Goal: Transaction & Acquisition: Purchase product/service

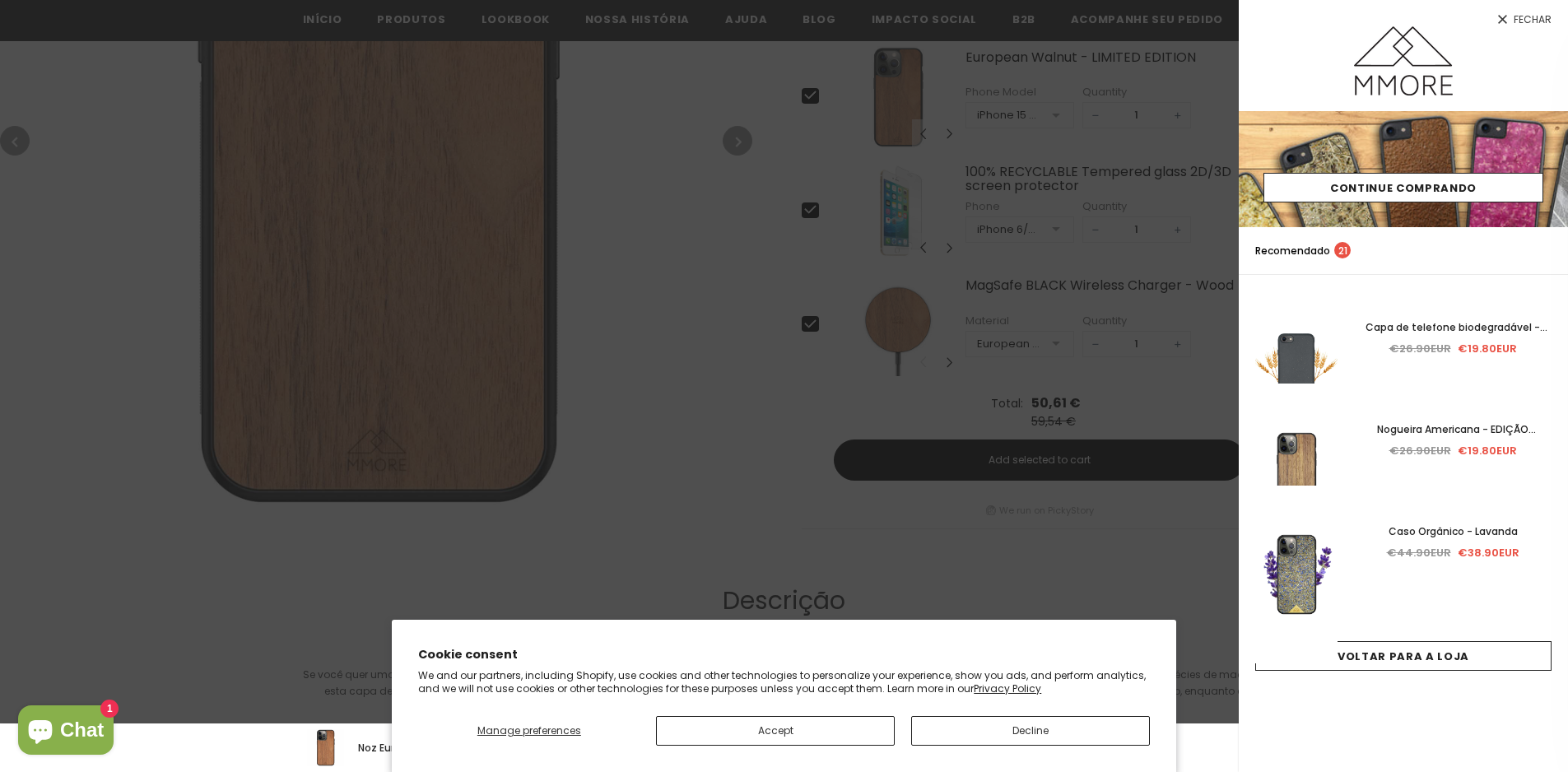
scroll to position [741, 0]
click at [1506, 15] on icon at bounding box center [1502, 19] width 14 height 14
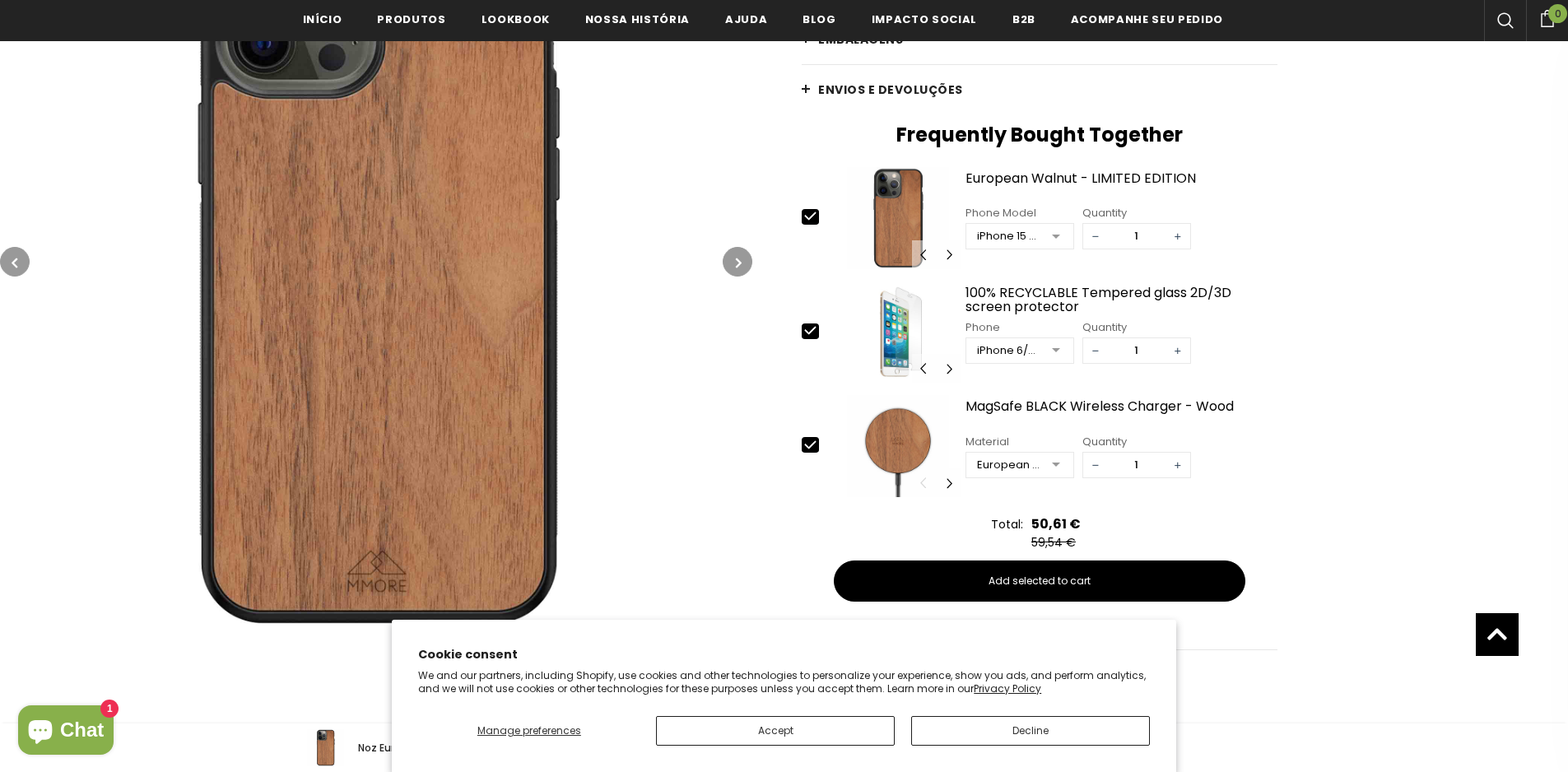
scroll to position [658, 0]
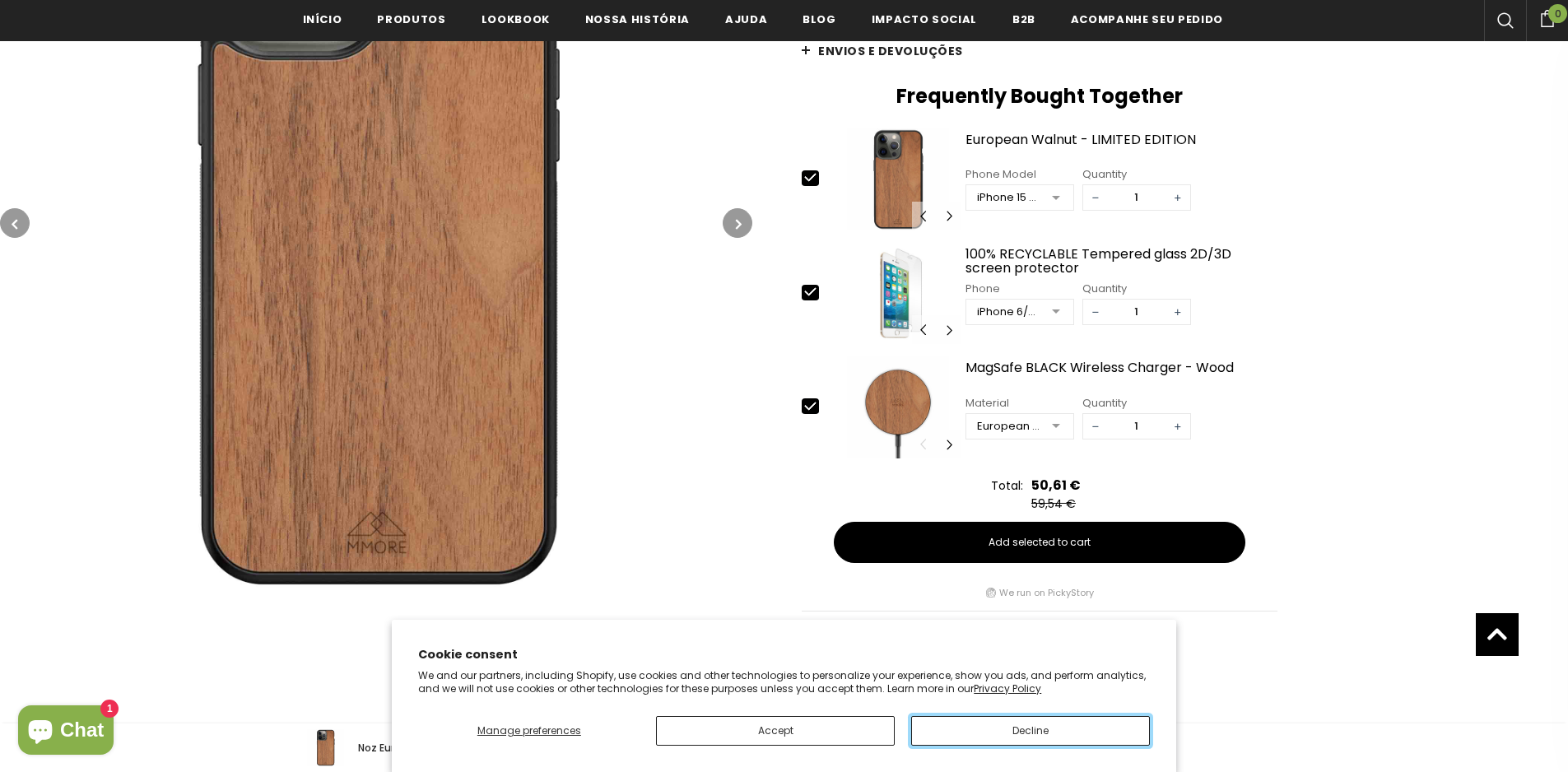
click at [1003, 734] on button "Decline" at bounding box center [1030, 730] width 238 height 29
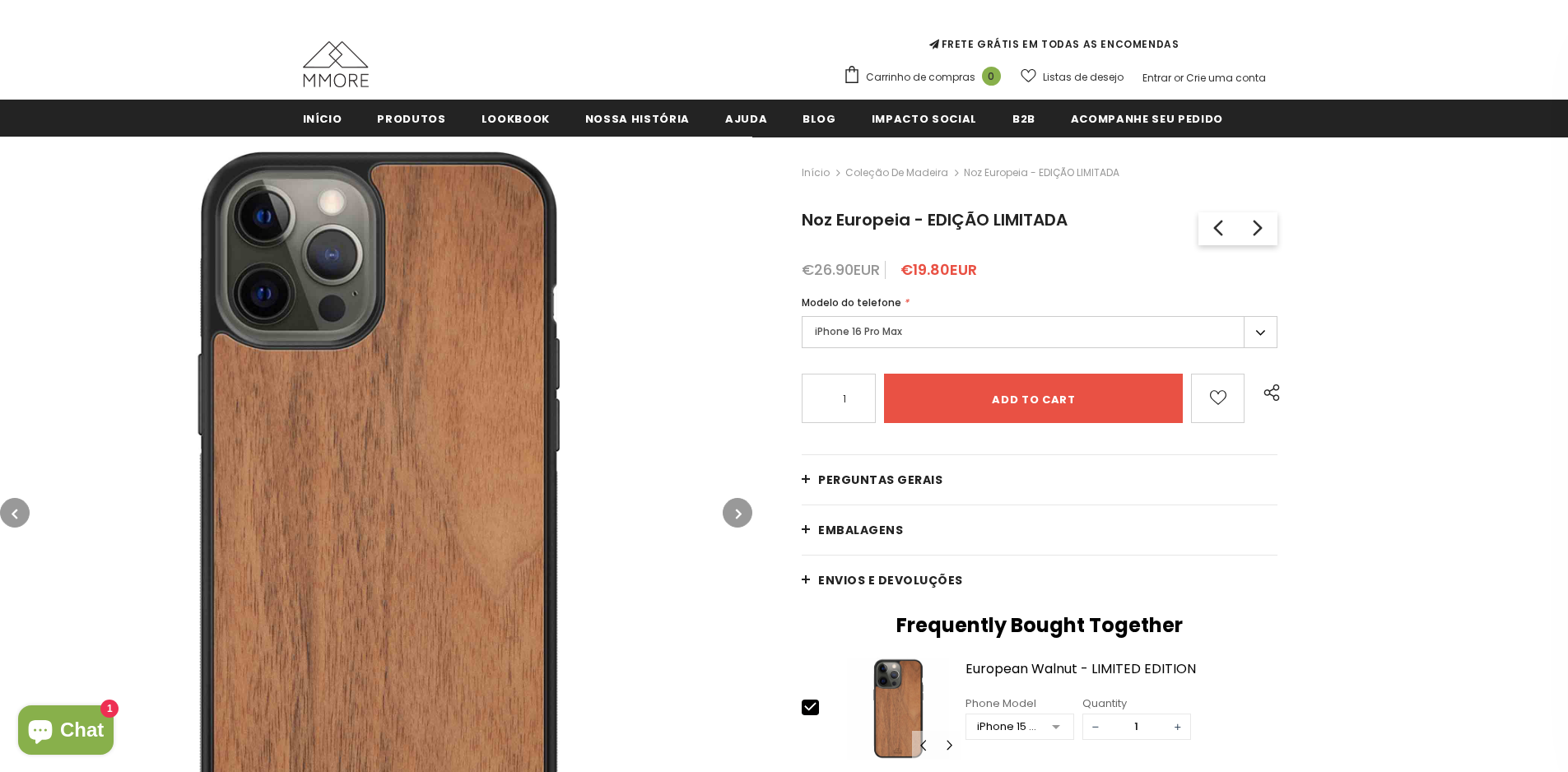
scroll to position [165, 0]
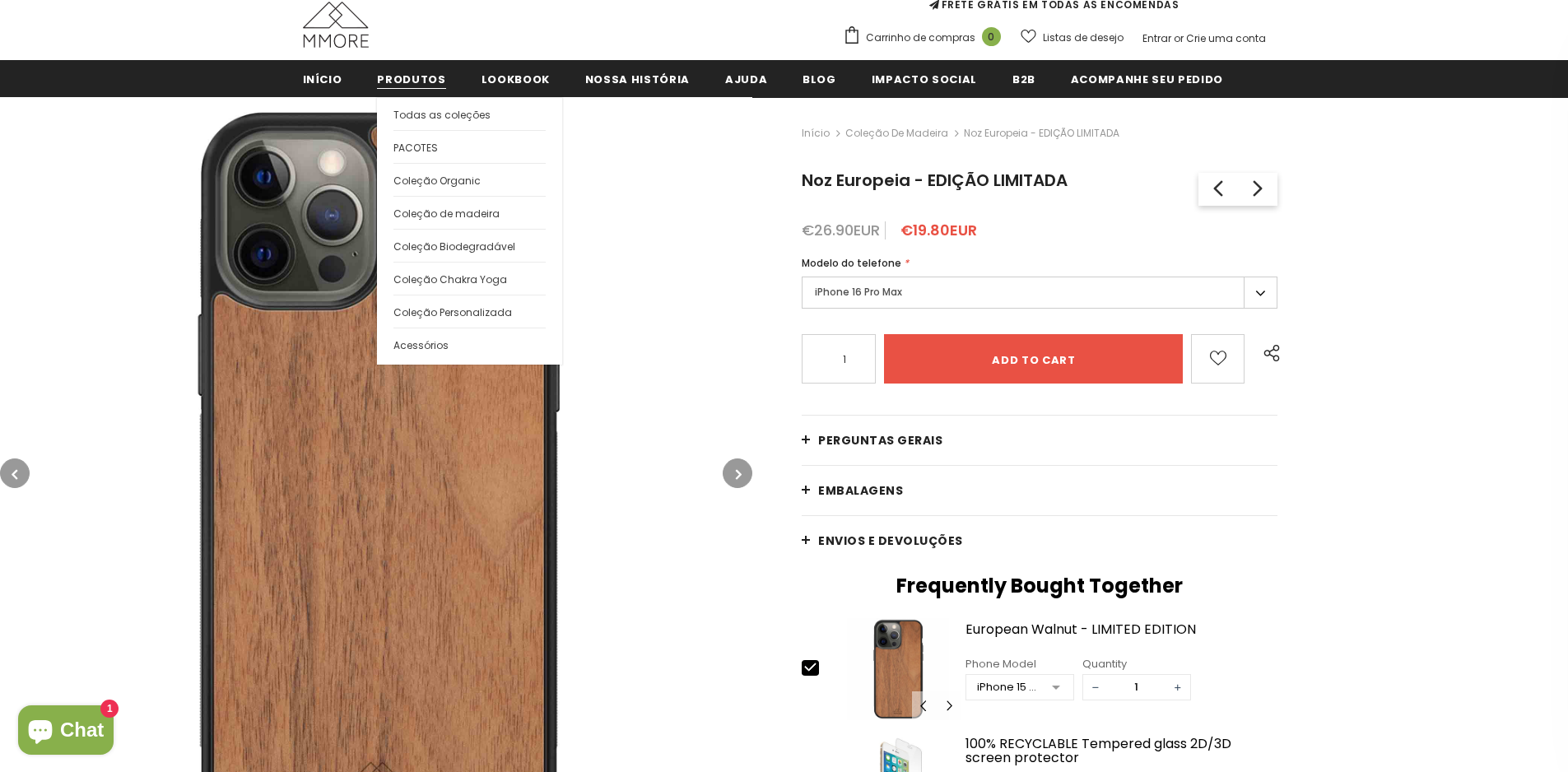
click at [398, 81] on span "Produtos" at bounding box center [411, 80] width 68 height 16
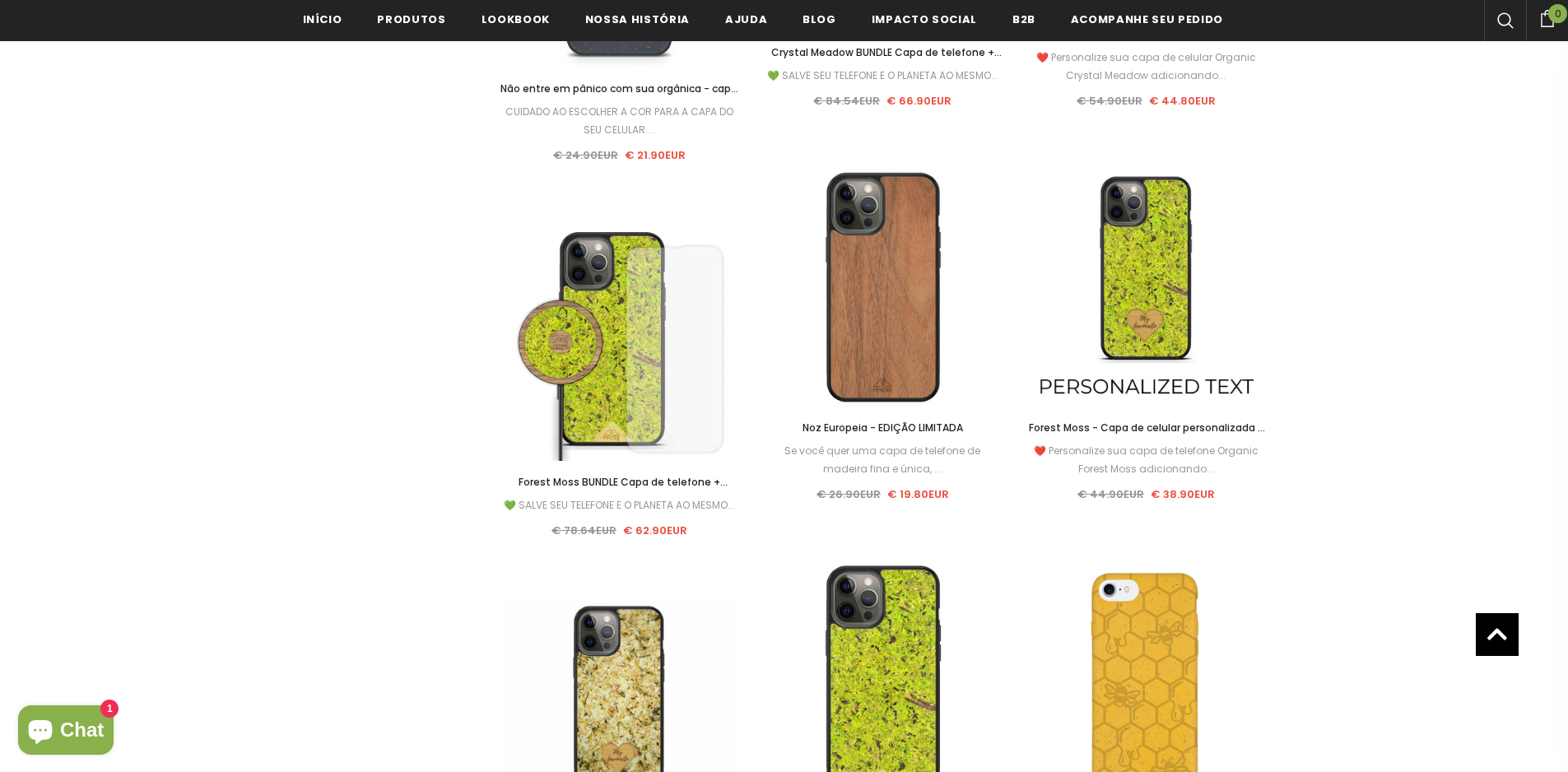
scroll to position [5349, 0]
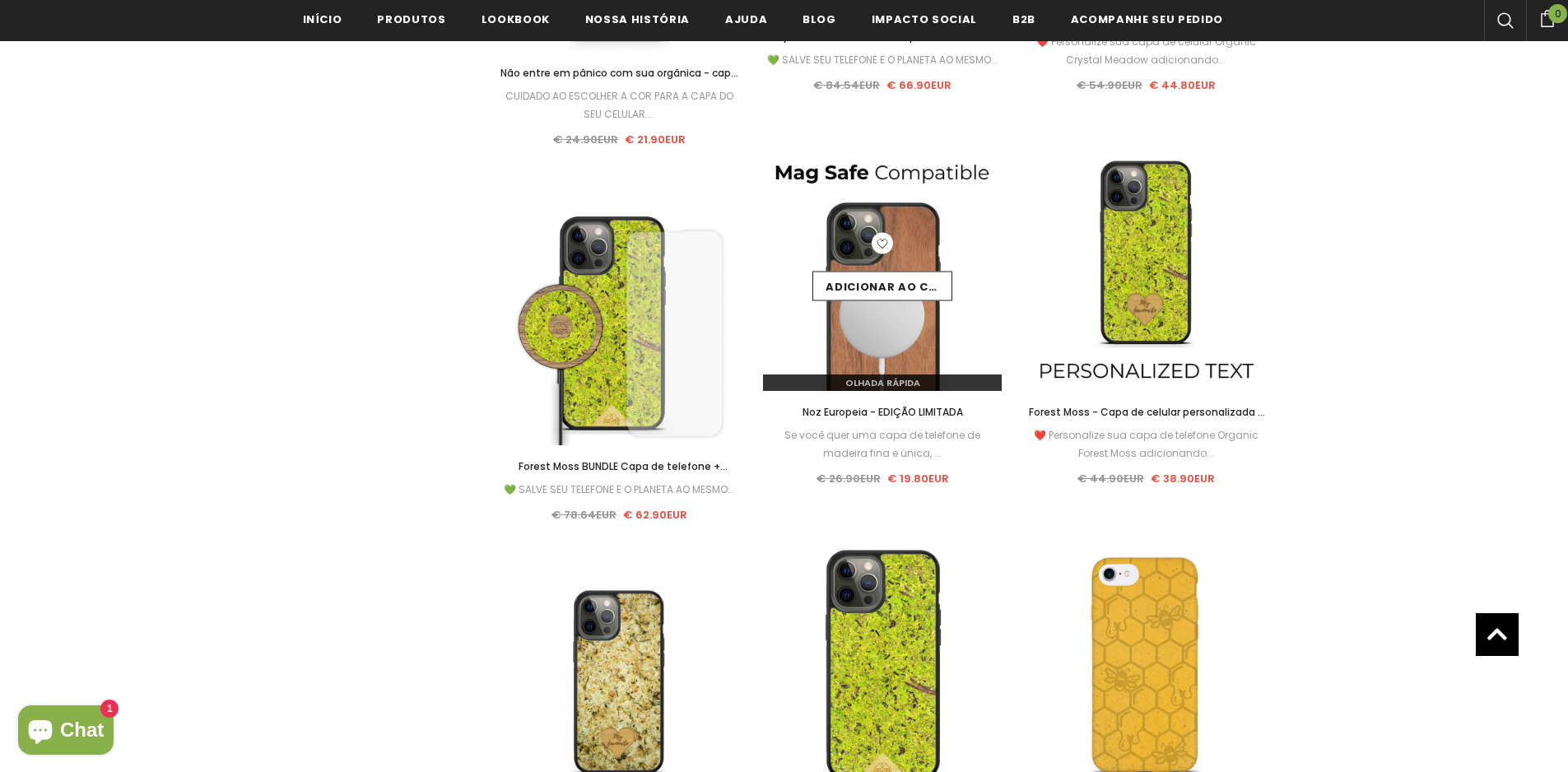
click at [925, 339] on img at bounding box center [882, 271] width 238 height 238
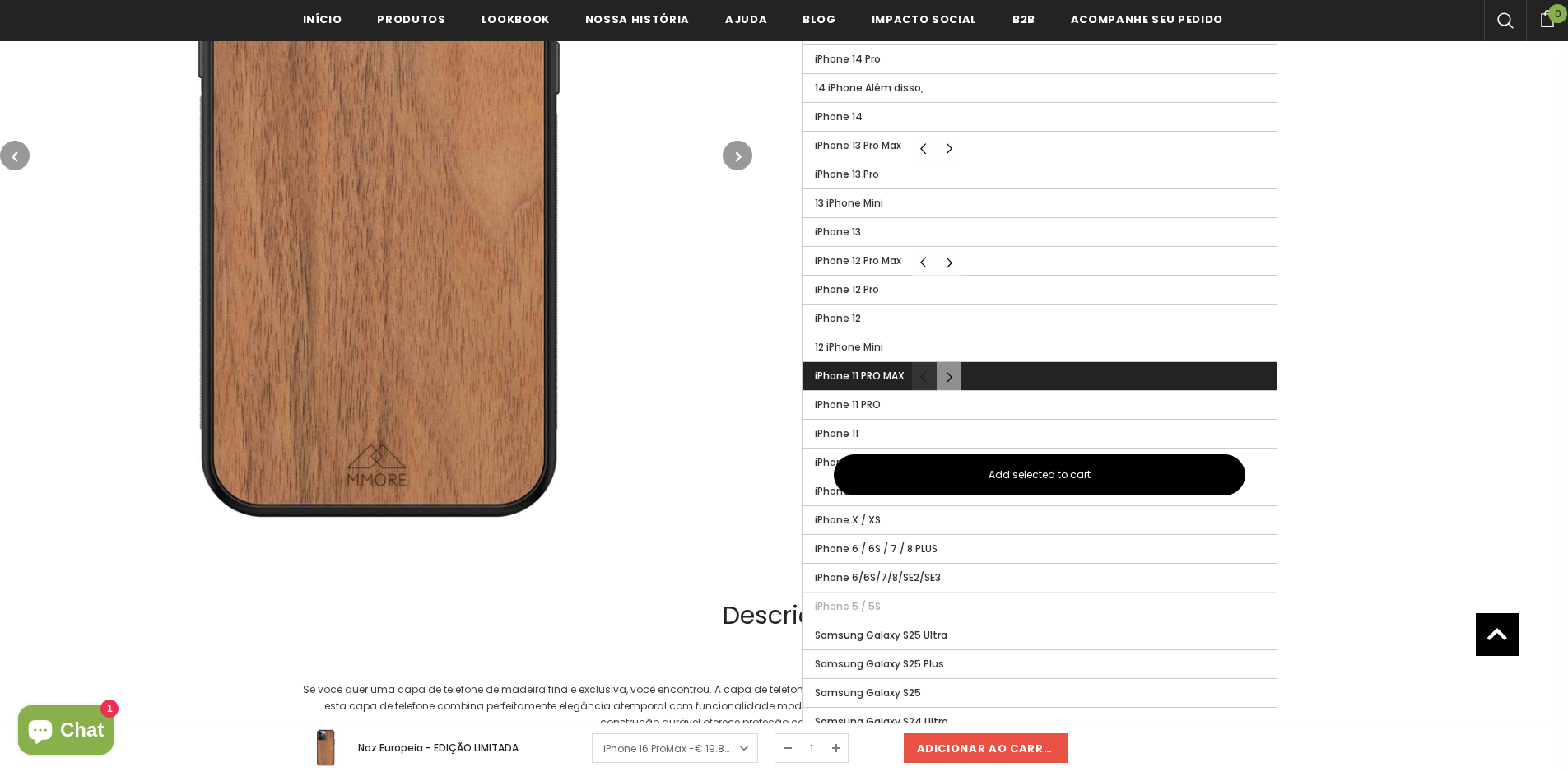
scroll to position [741, 0]
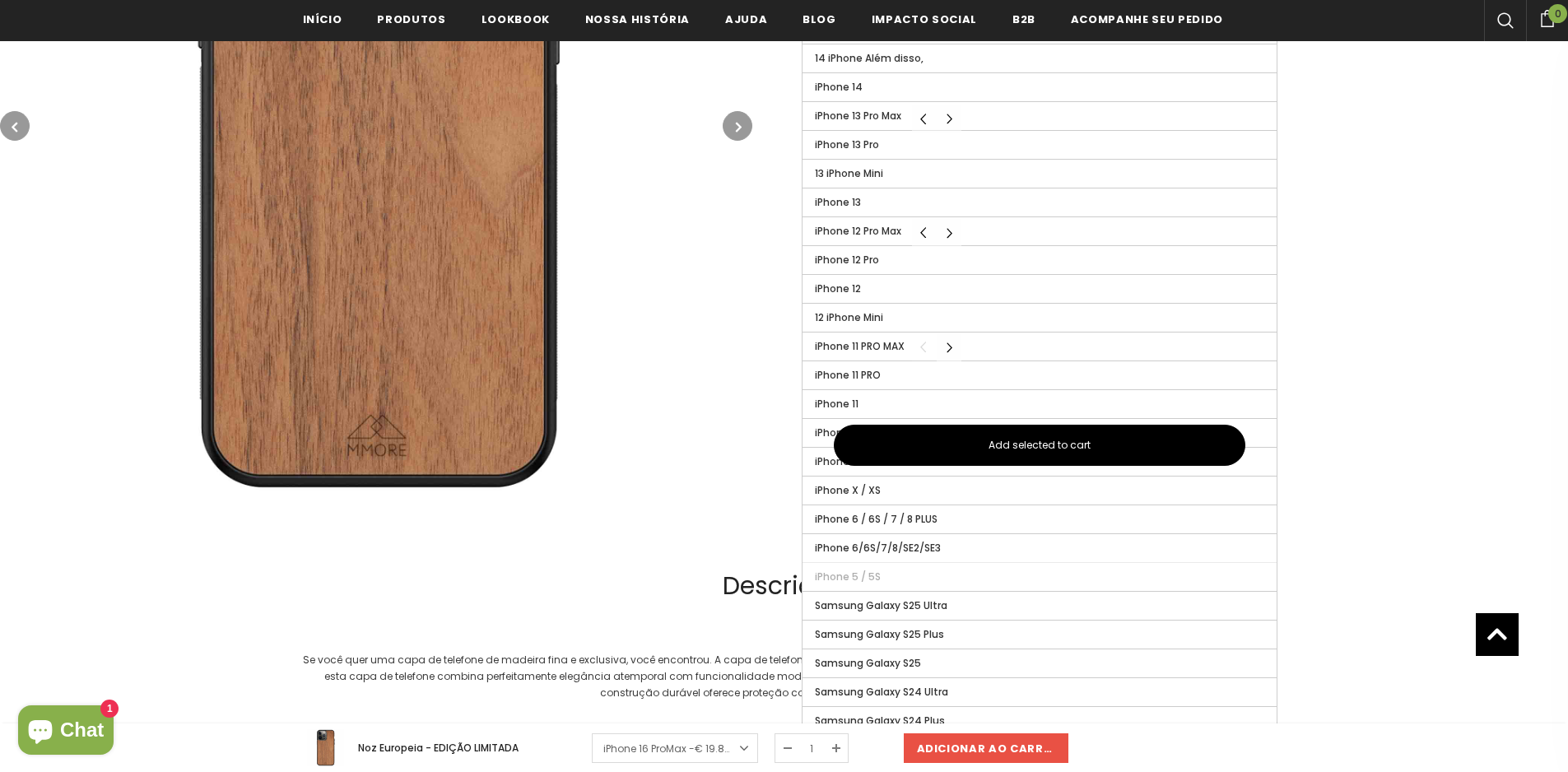
click at [591, 397] on img at bounding box center [376, 126] width 752 height 752
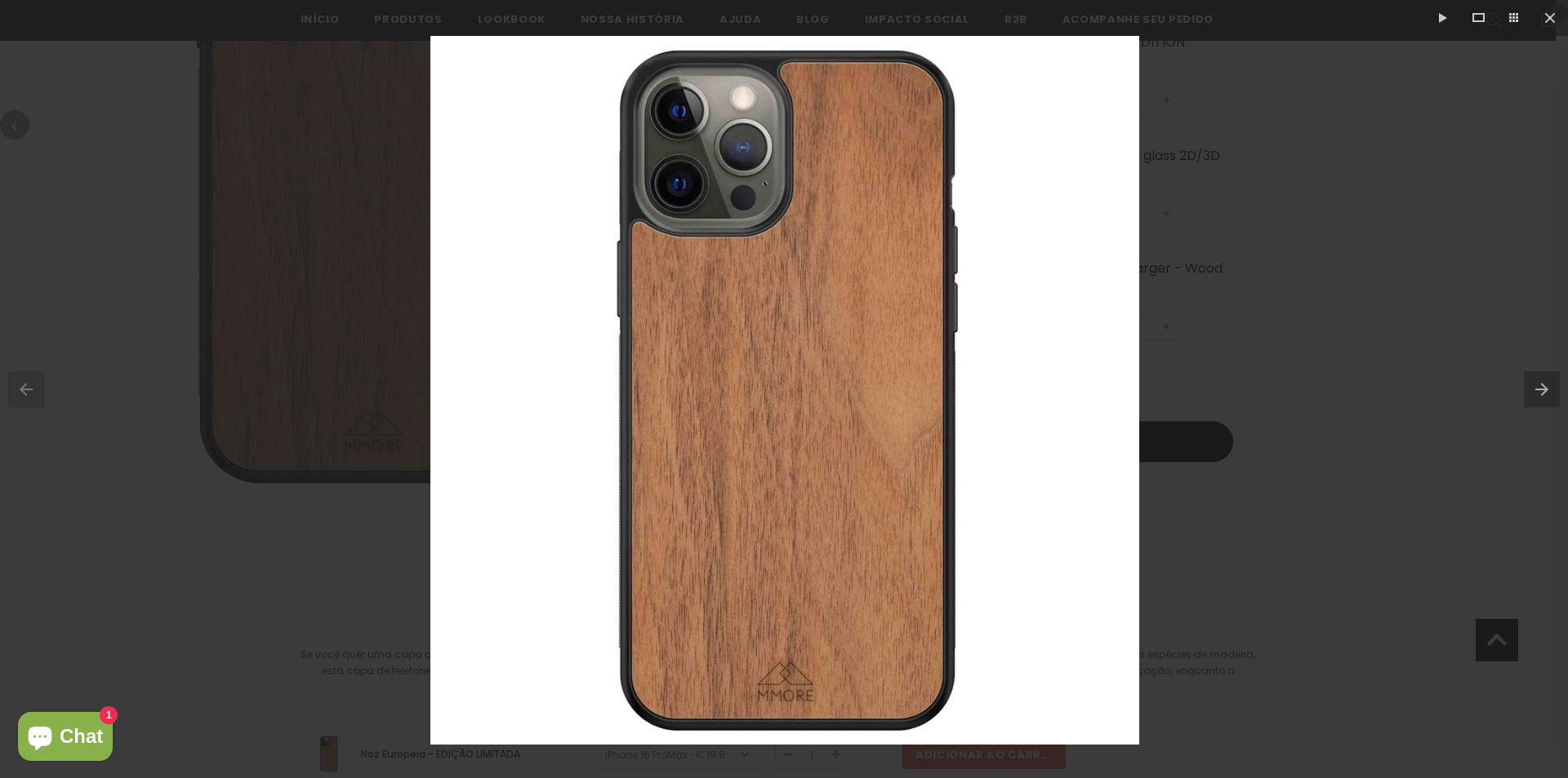
click at [1377, 440] on div at bounding box center [784, 389] width 1568 height 778
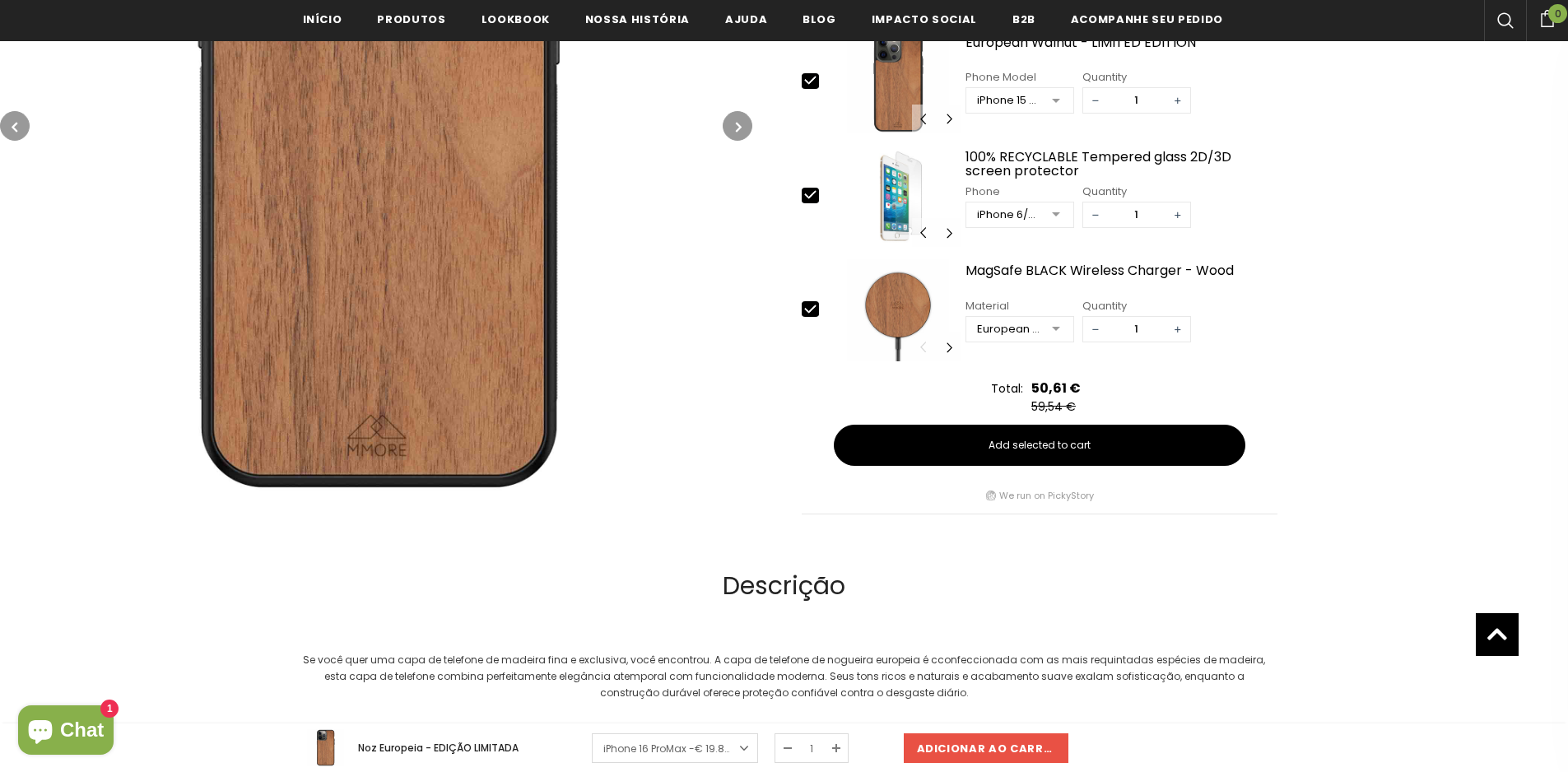
scroll to position [658, 0]
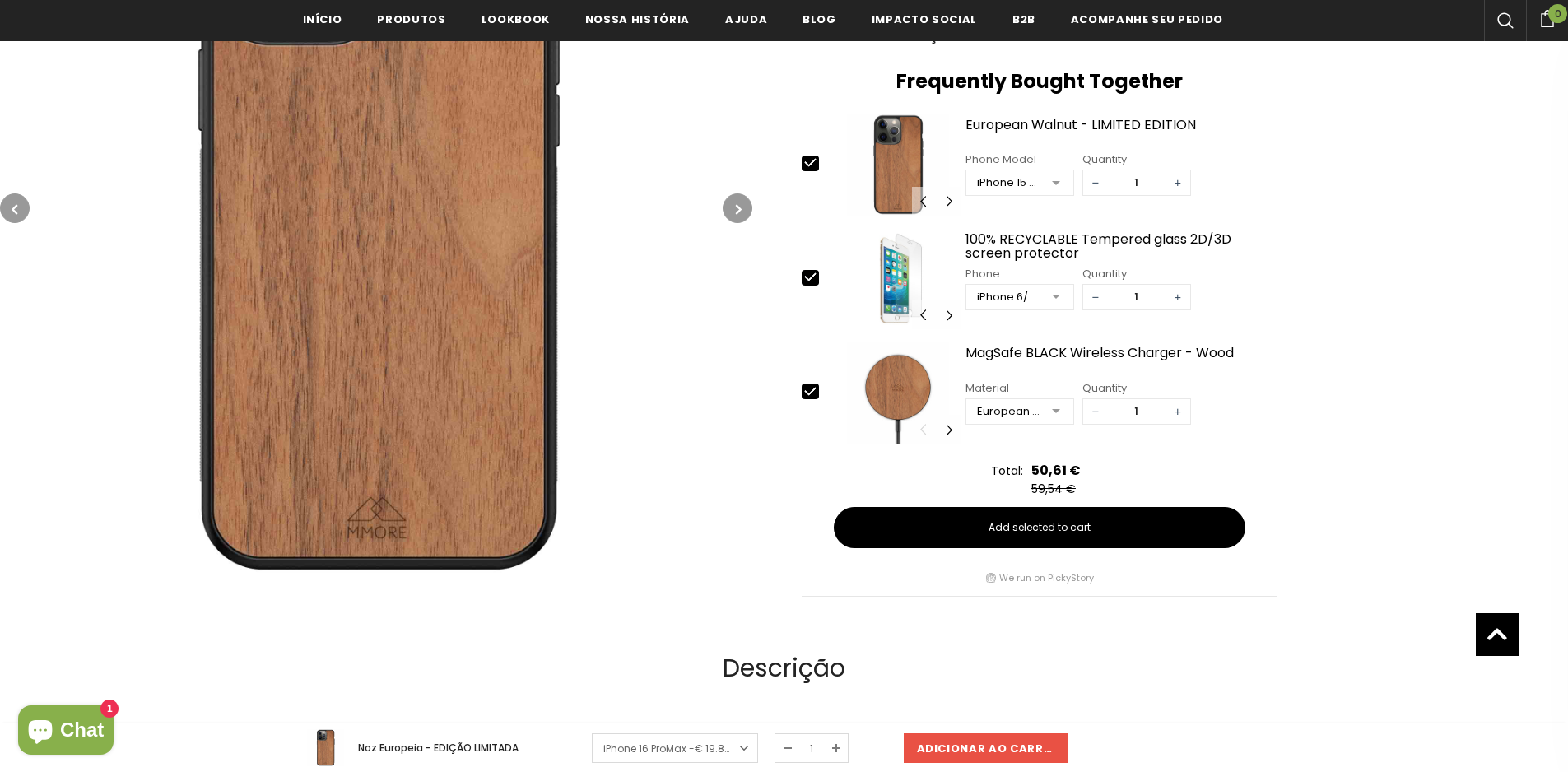
click at [806, 280] on icon at bounding box center [810, 277] width 17 height 17
type input "0"
click at [812, 395] on icon at bounding box center [810, 392] width 17 height 17
type input "0"
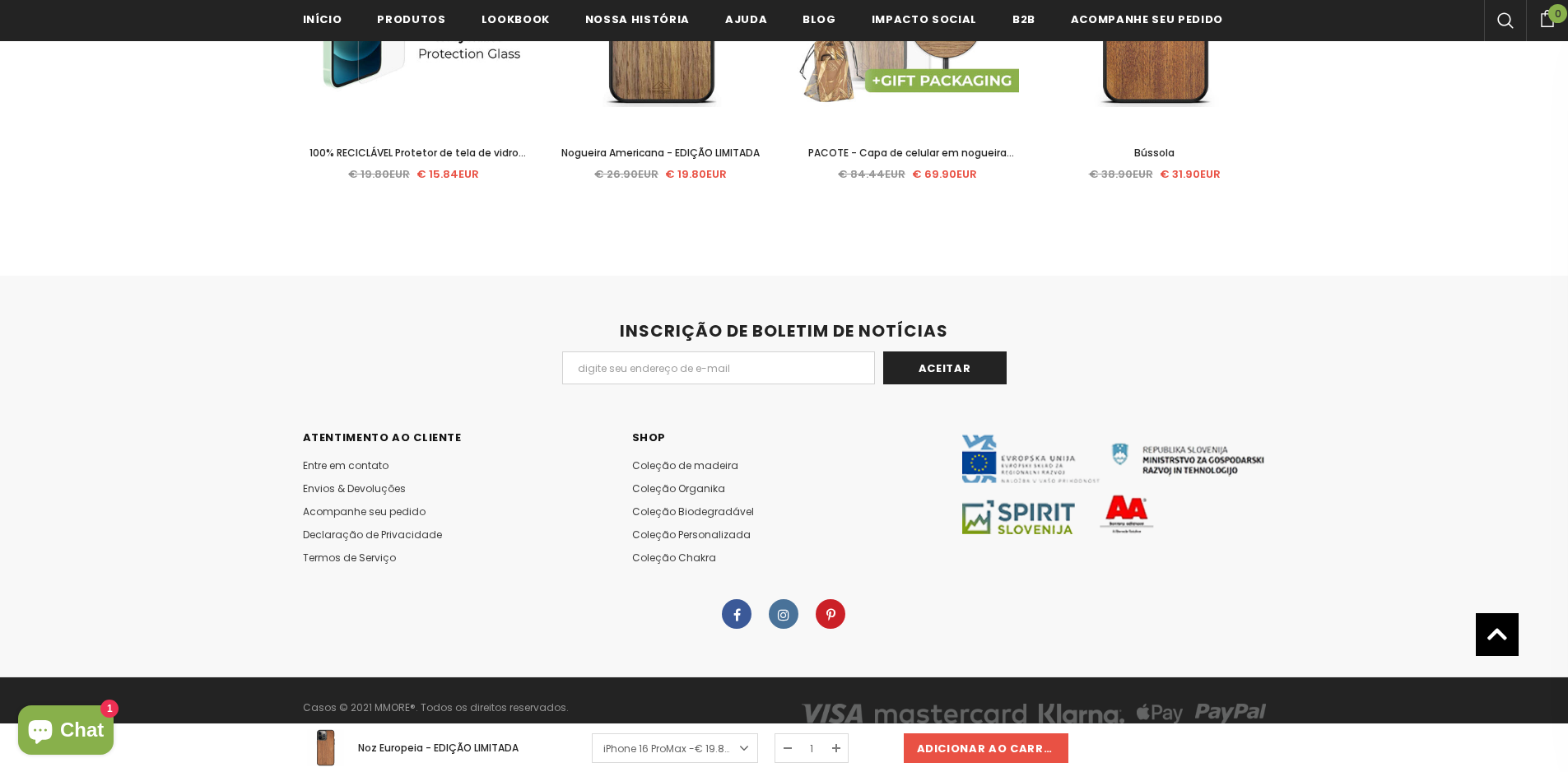
scroll to position [3642, 0]
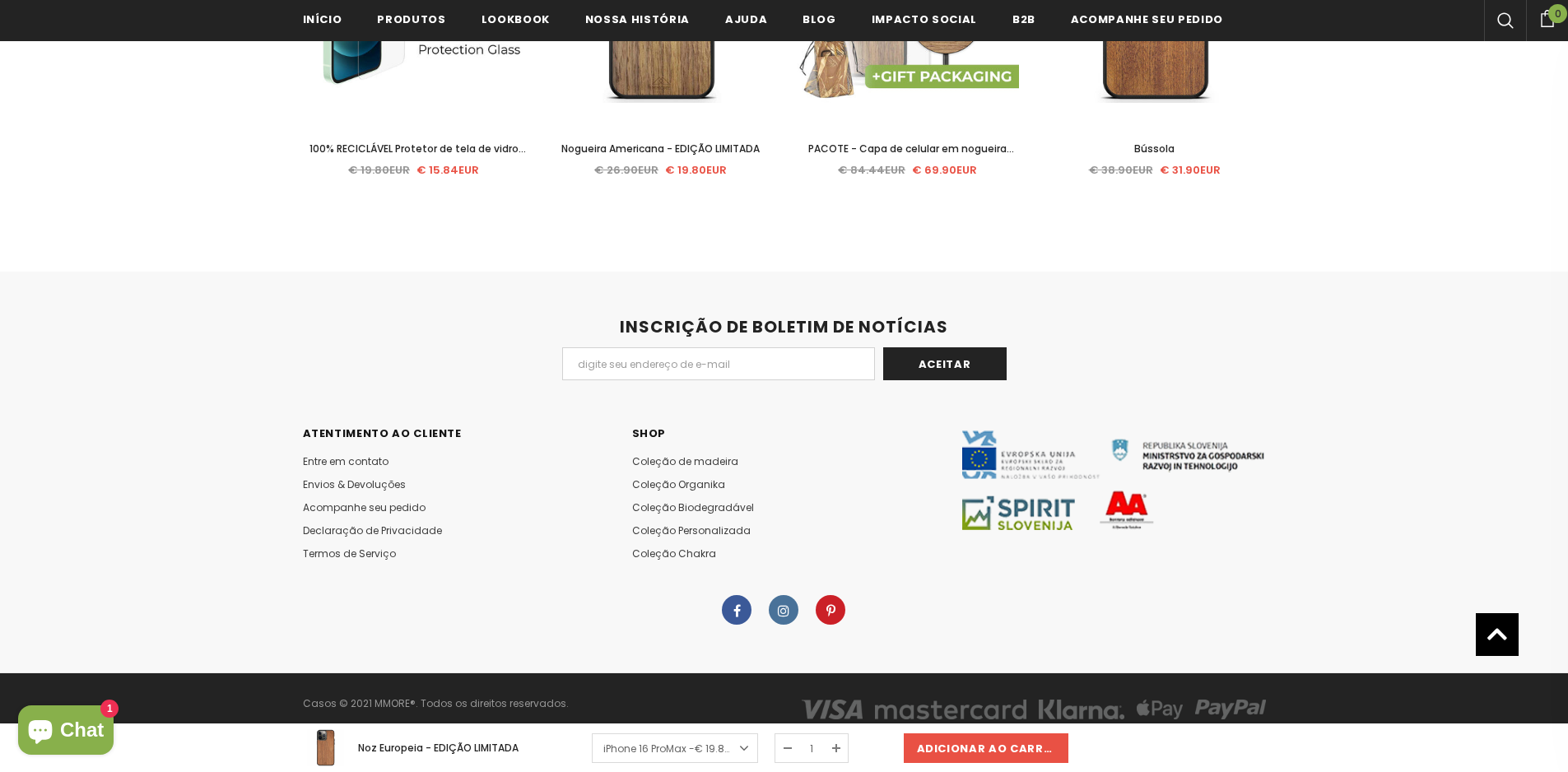
click at [787, 613] on icon at bounding box center [783, 610] width 11 height 10
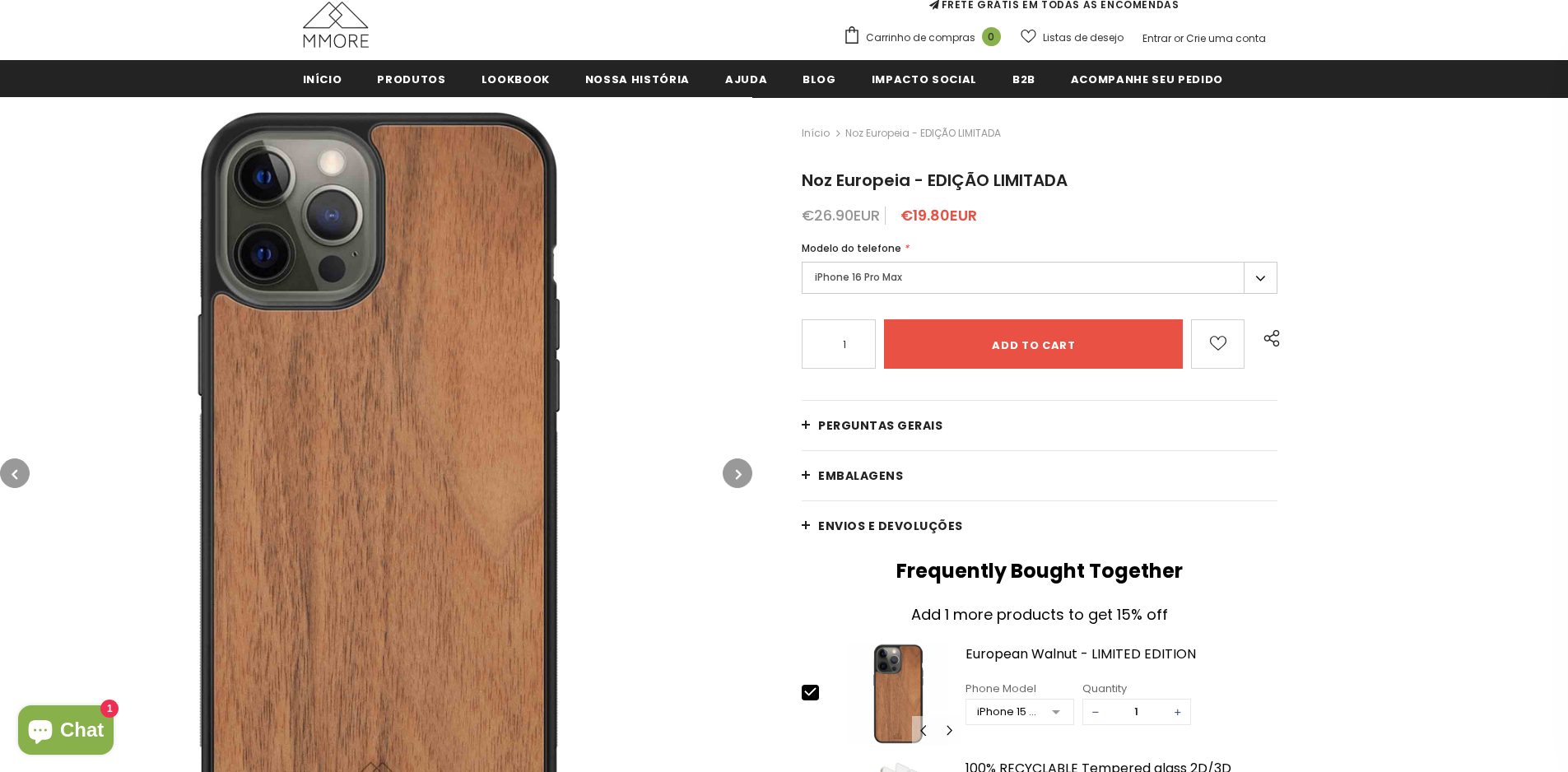
scroll to position [741, 0]
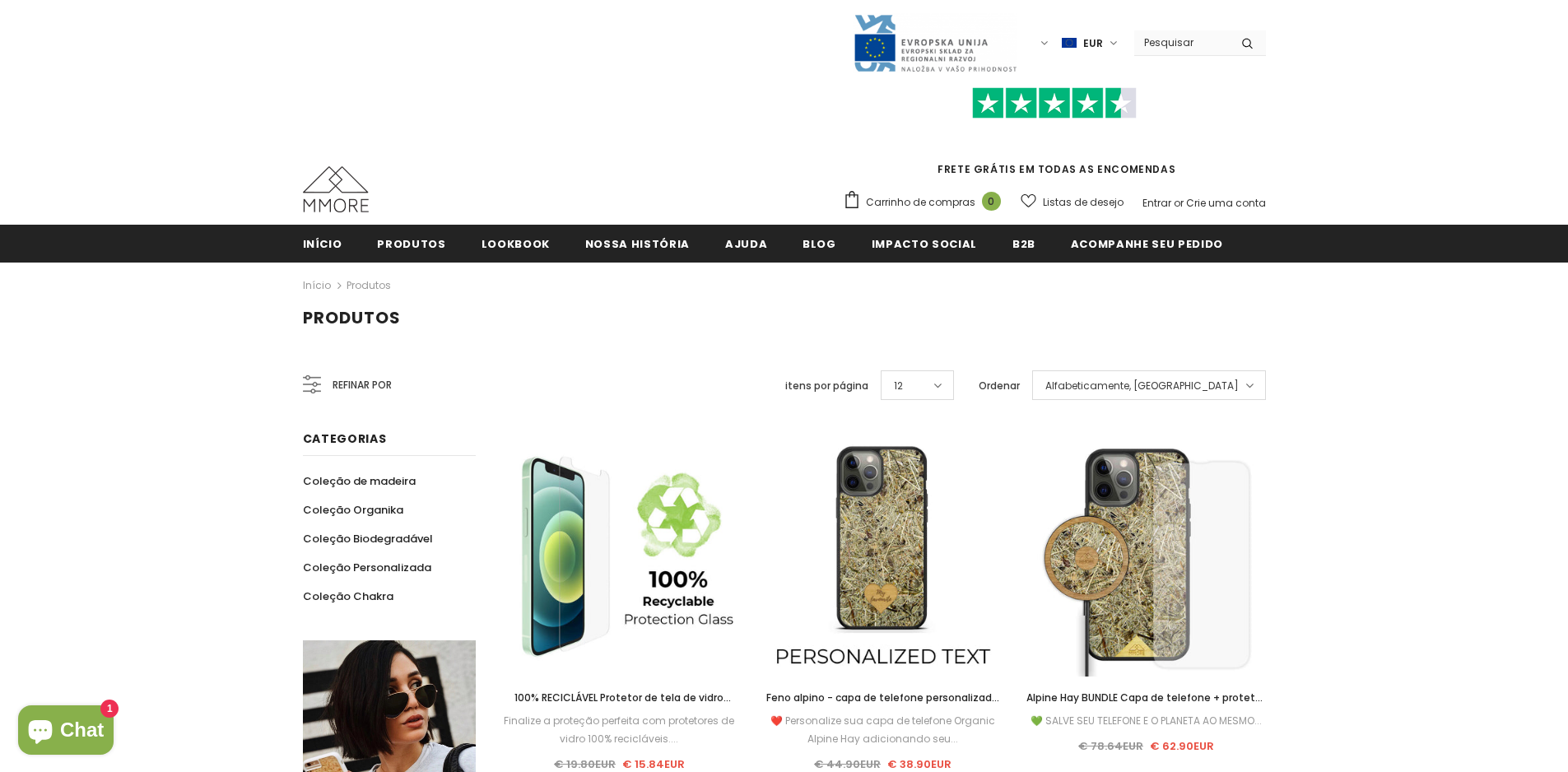
scroll to position [1901, 0]
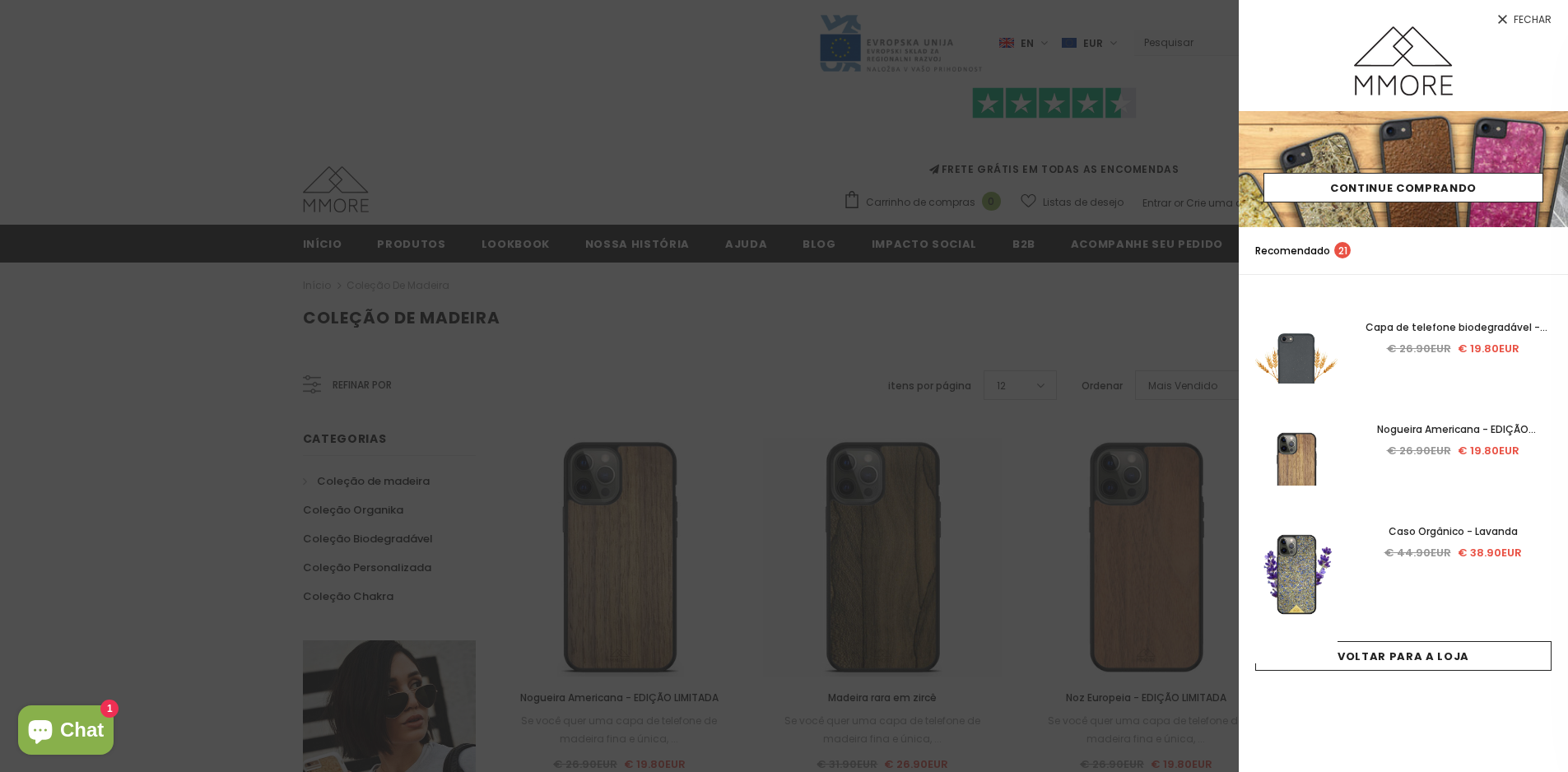
click at [1536, 16] on span "Fechar" at bounding box center [1532, 19] width 38 height 10
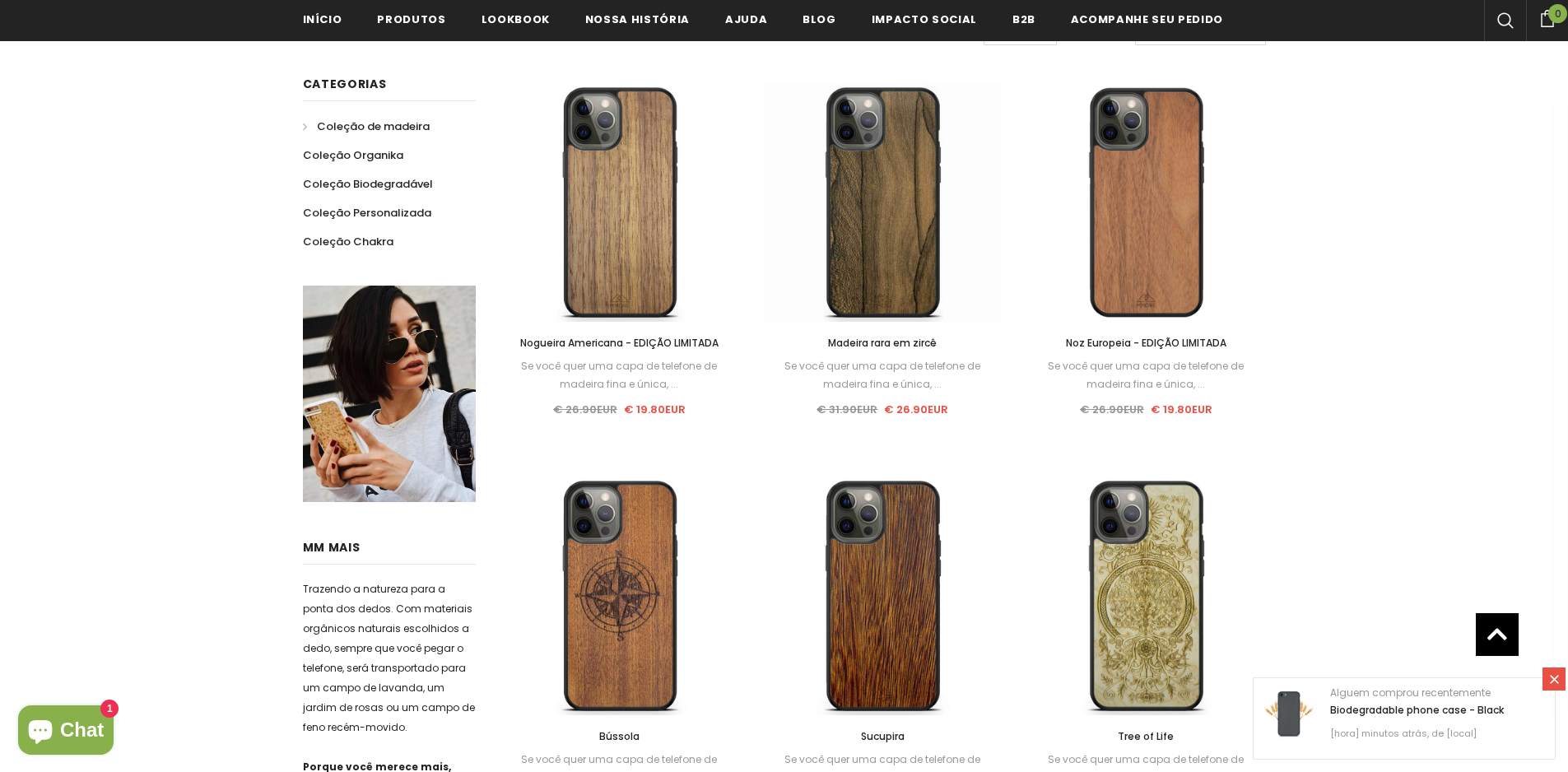
scroll to position [329, 0]
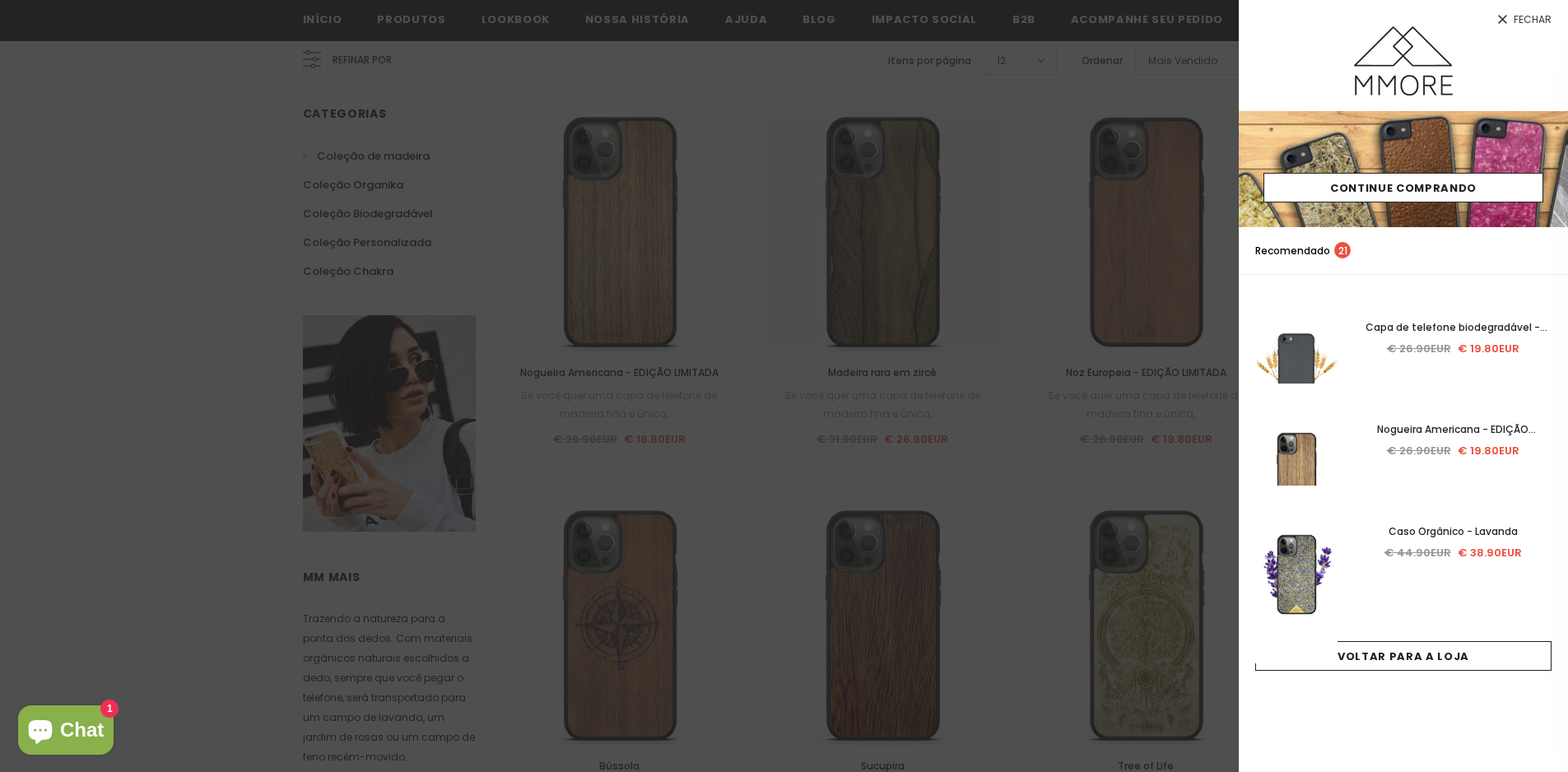
click at [813, 46] on div at bounding box center [784, 386] width 1568 height 772
click at [1024, 167] on div at bounding box center [784, 386] width 1568 height 772
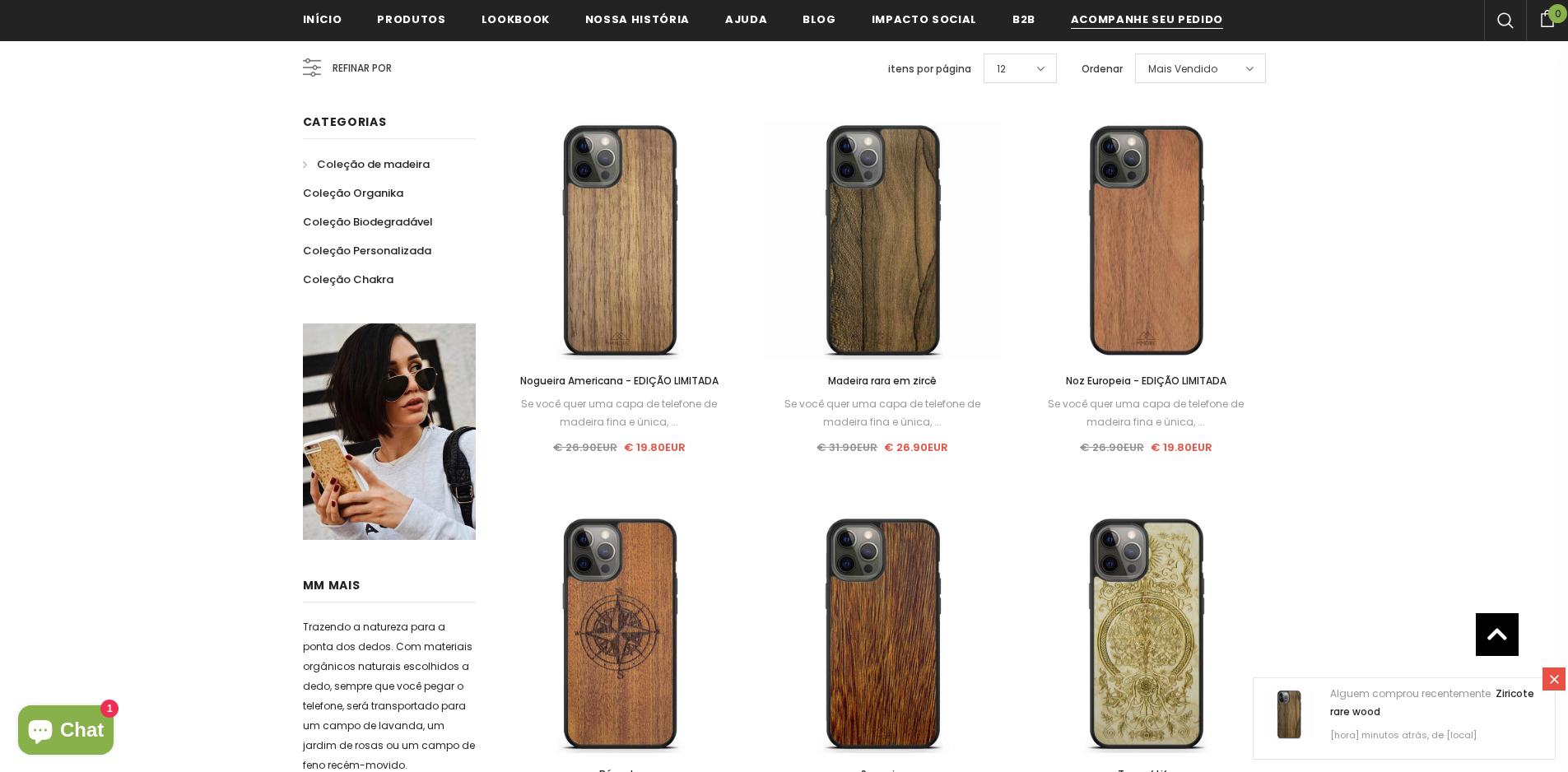
scroll to position [247, 0]
